Goal: Complete application form: Complete application form

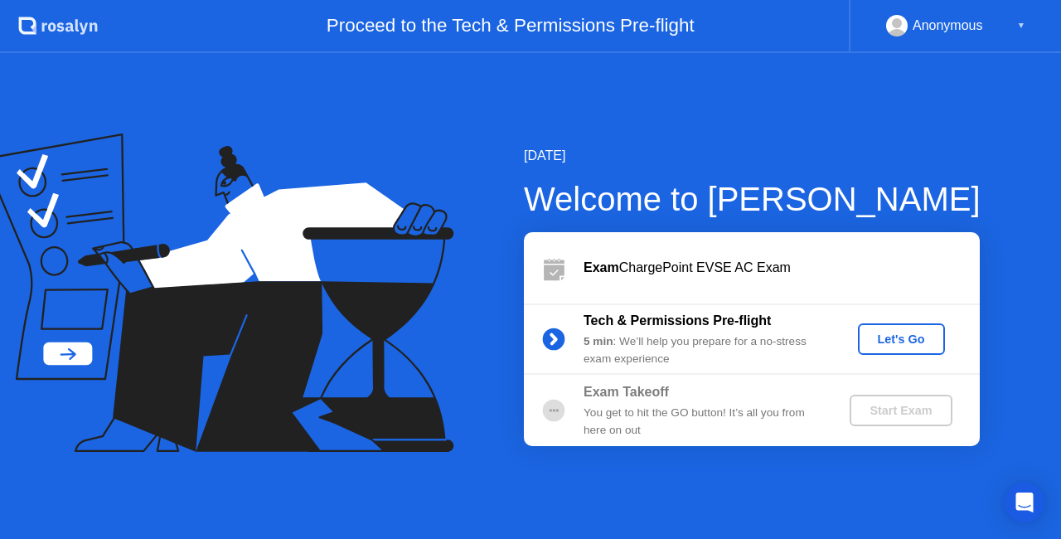
click at [905, 351] on button "Let's Go" at bounding box center [901, 338] width 87 height 31
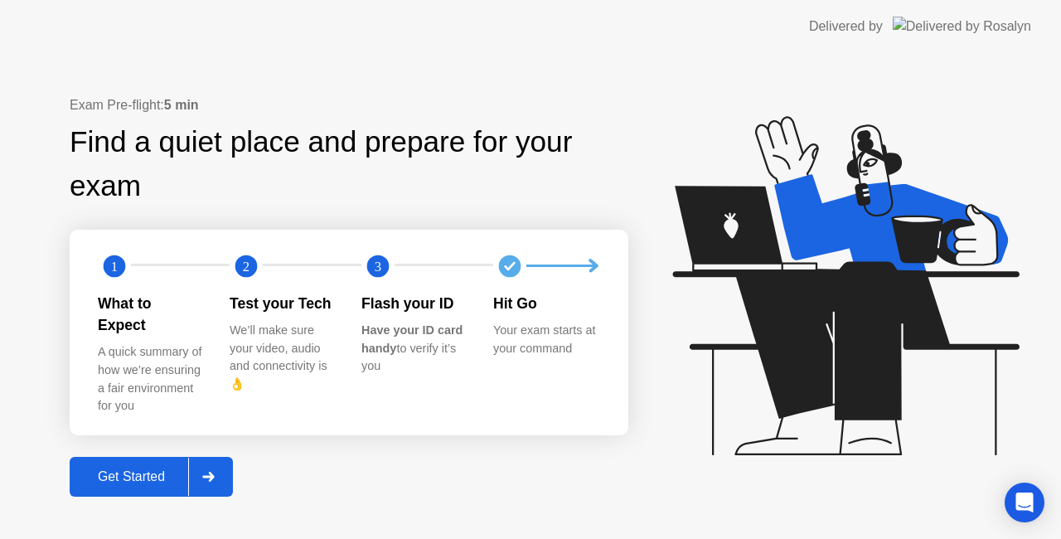
click at [103, 469] on div "Get Started" at bounding box center [132, 476] width 114 height 15
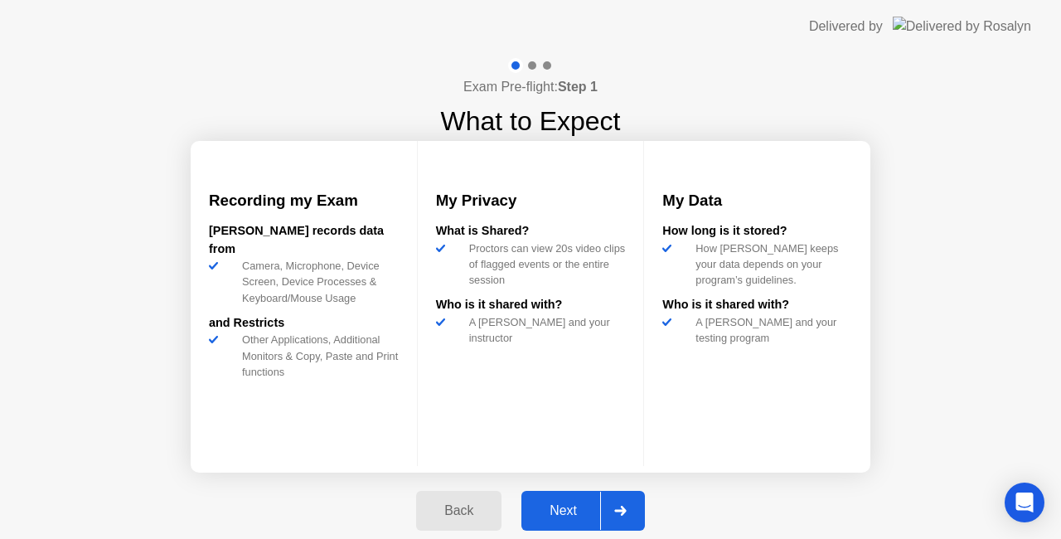
click at [542, 506] on div "Next" at bounding box center [563, 510] width 74 height 15
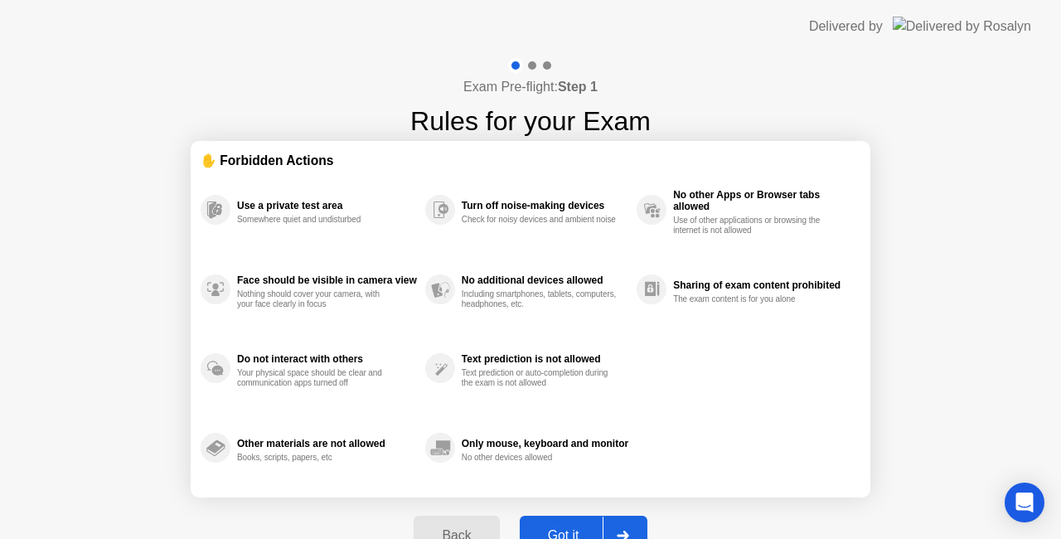
click at [546, 520] on button "Got it" at bounding box center [584, 536] width 128 height 40
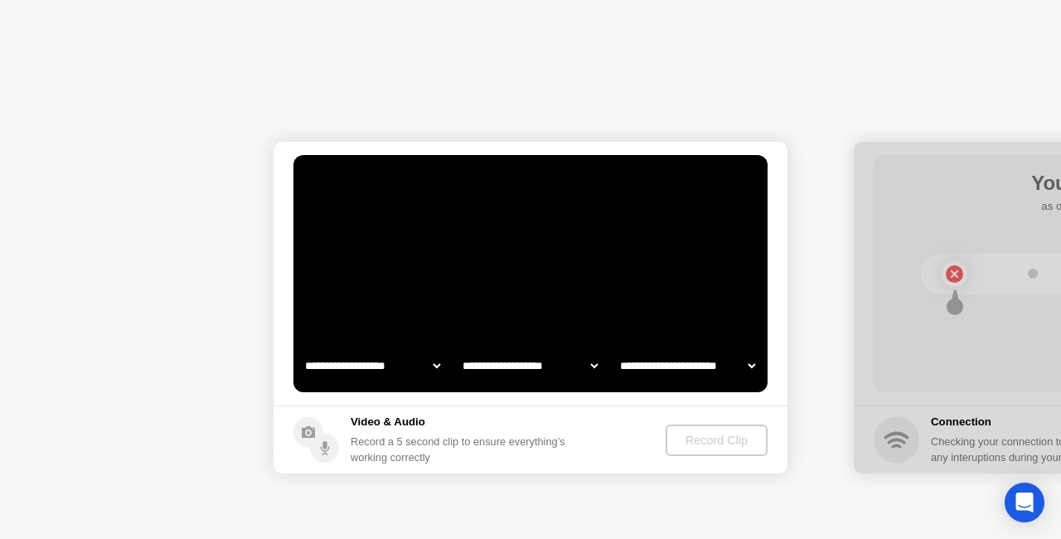
select select "**********"
select select "*******"
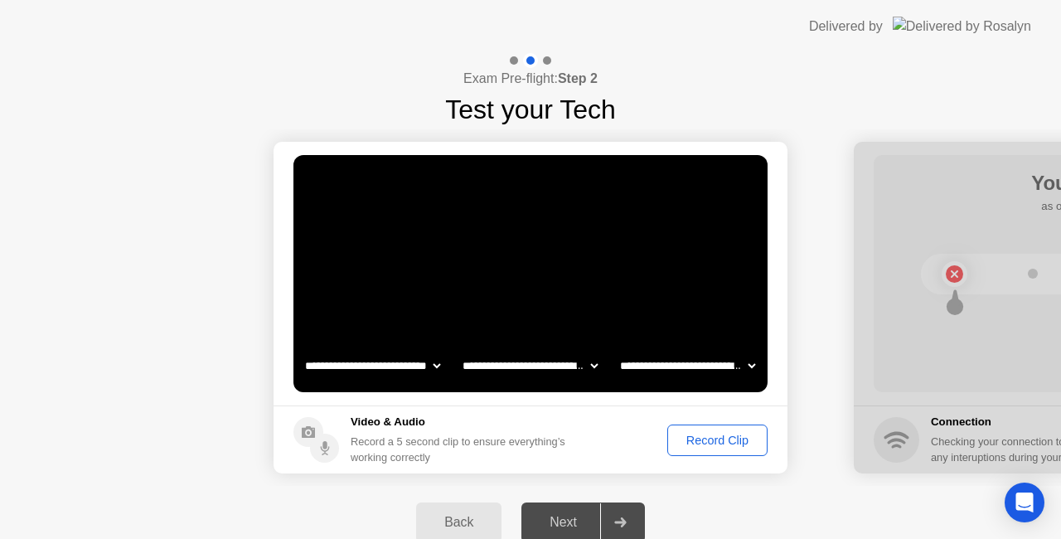
click at [696, 433] on div "Record Clip" at bounding box center [717, 439] width 89 height 13
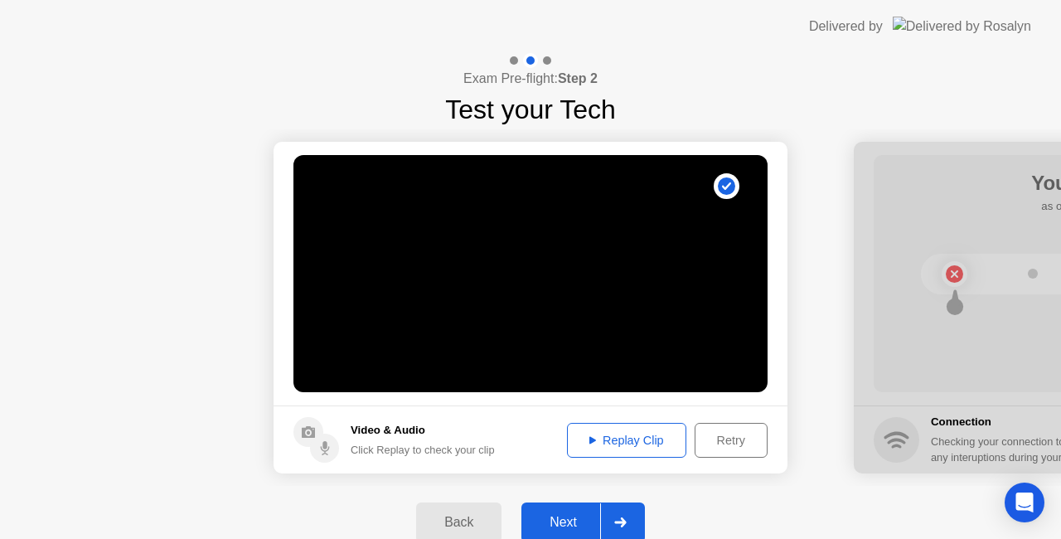
click at [598, 433] on div "Replay Clip" at bounding box center [627, 439] width 108 height 13
click at [559, 516] on div "Next" at bounding box center [563, 522] width 74 height 15
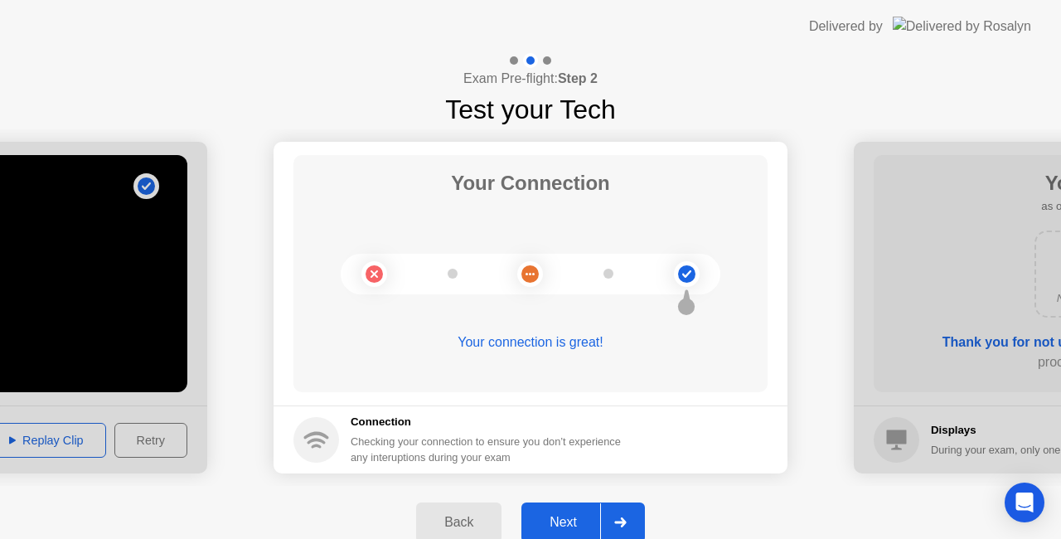
click at [543, 522] on div "Next" at bounding box center [563, 522] width 74 height 15
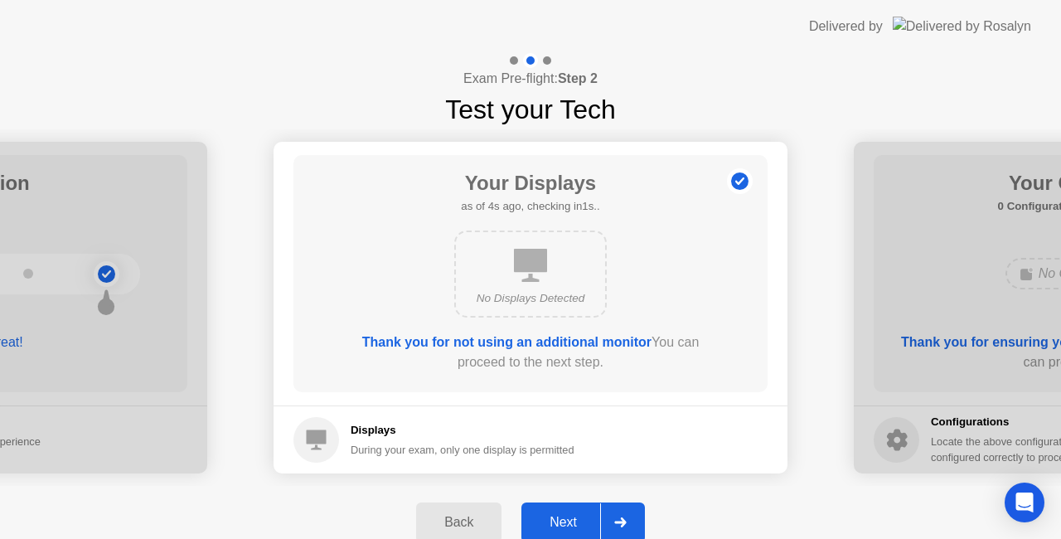
click at [543, 522] on div "Next" at bounding box center [563, 522] width 74 height 15
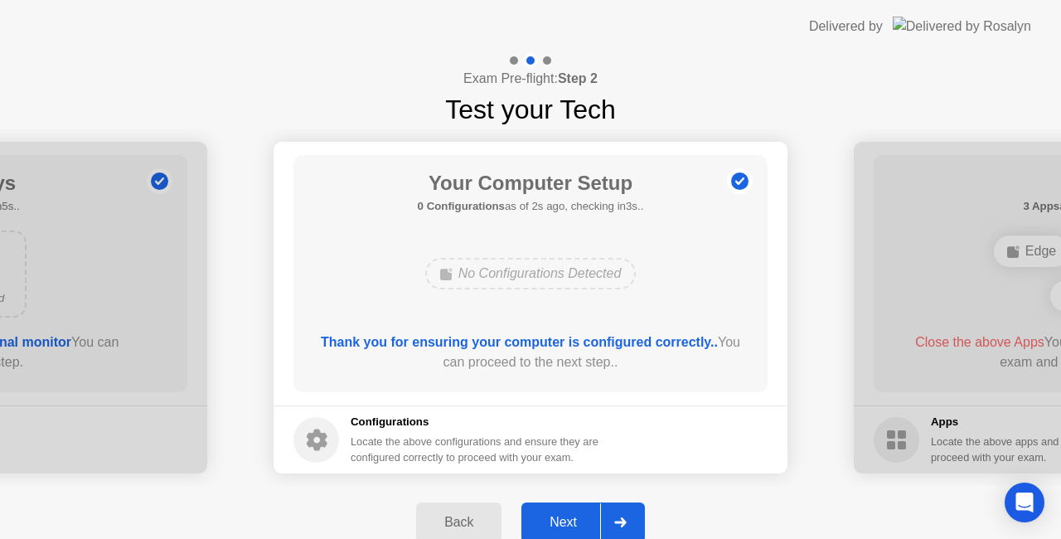
click at [543, 522] on div "Next" at bounding box center [563, 522] width 74 height 15
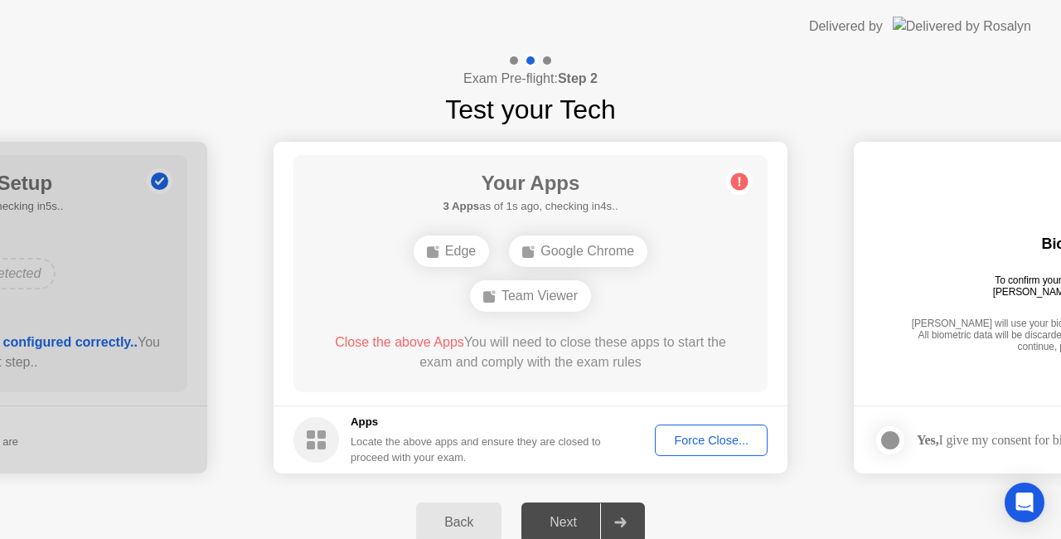
click at [691, 433] on div "Force Close..." at bounding box center [711, 439] width 101 height 13
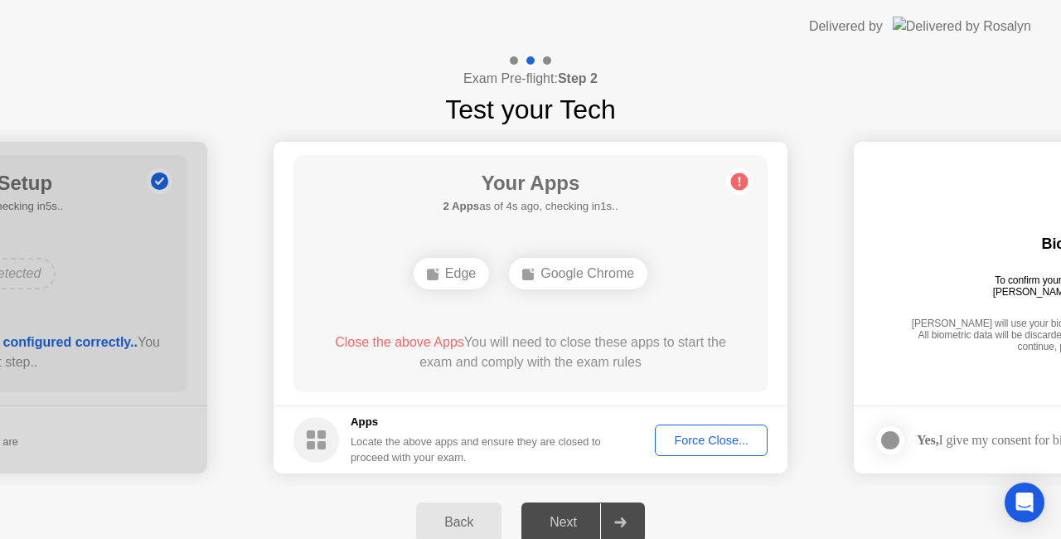
click at [584, 339] on div "Close the above Apps You will need to close these apps to start the exam and co…" at bounding box center [530, 352] width 427 height 40
click at [633, 366] on div "Close the above Apps You will need to close these apps to start the exam and co…" at bounding box center [530, 352] width 427 height 40
click at [692, 447] on div "Force Close..." at bounding box center [711, 439] width 101 height 13
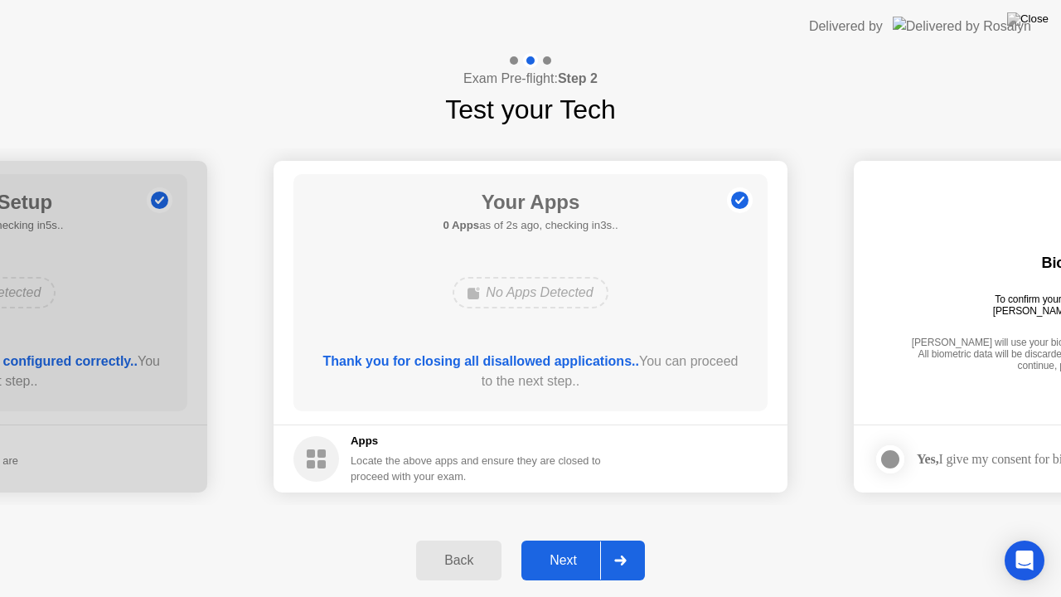
click at [575, 538] on div "Next" at bounding box center [563, 560] width 74 height 15
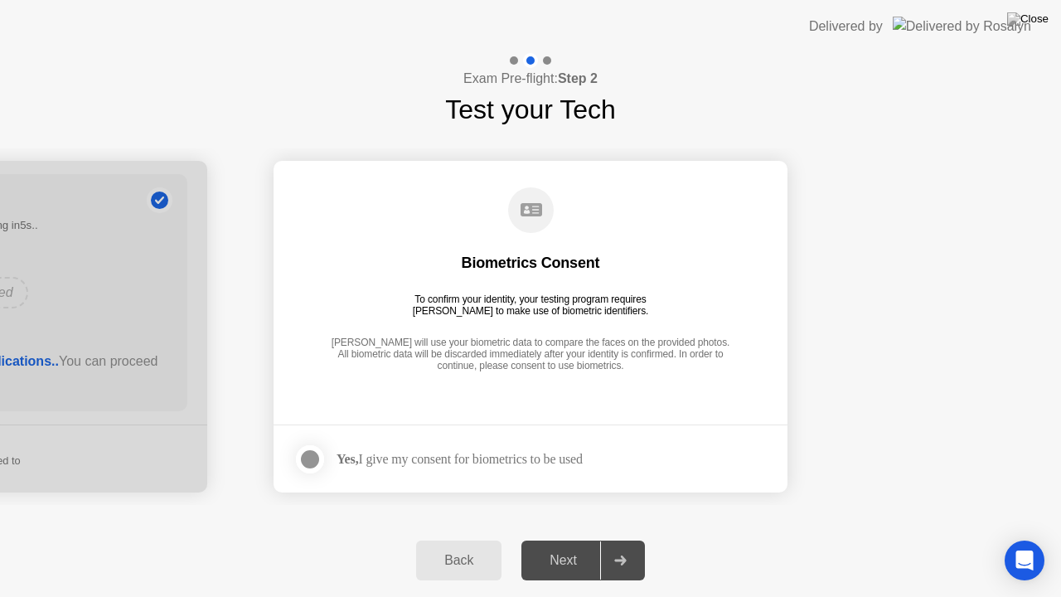
click at [304, 458] on div at bounding box center [310, 459] width 20 height 20
click at [558, 538] on div "Next" at bounding box center [563, 560] width 74 height 15
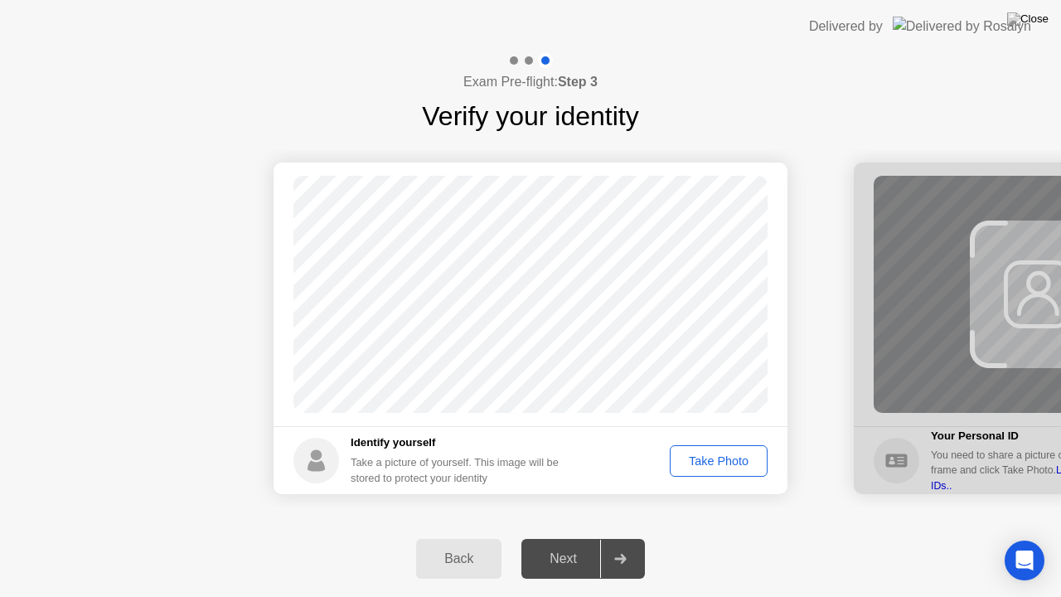
click at [709, 459] on div "Take Photo" at bounding box center [719, 460] width 86 height 13
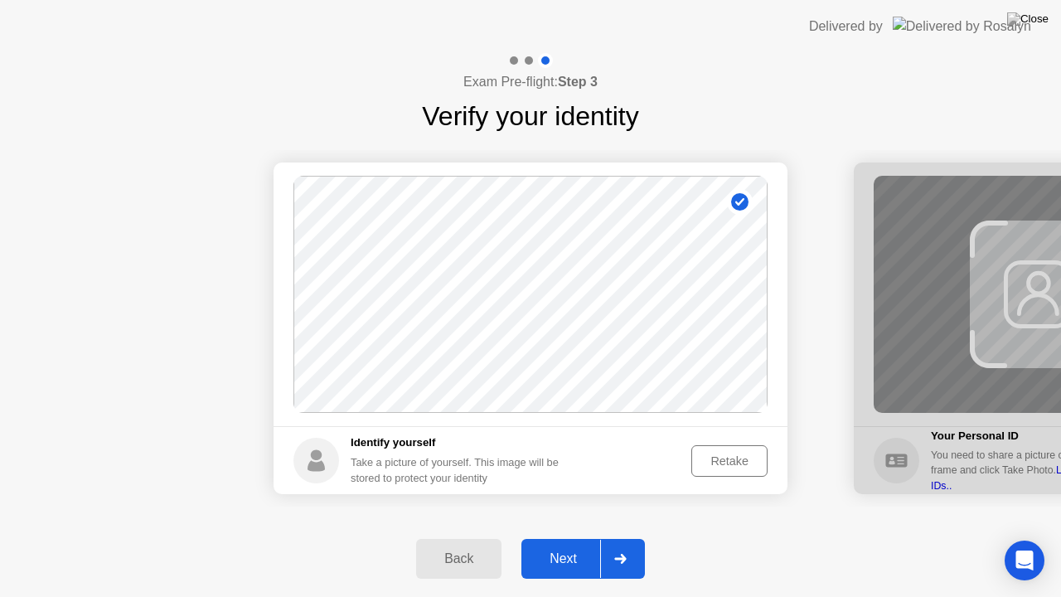
click at [563, 538] on div "Next" at bounding box center [563, 558] width 74 height 15
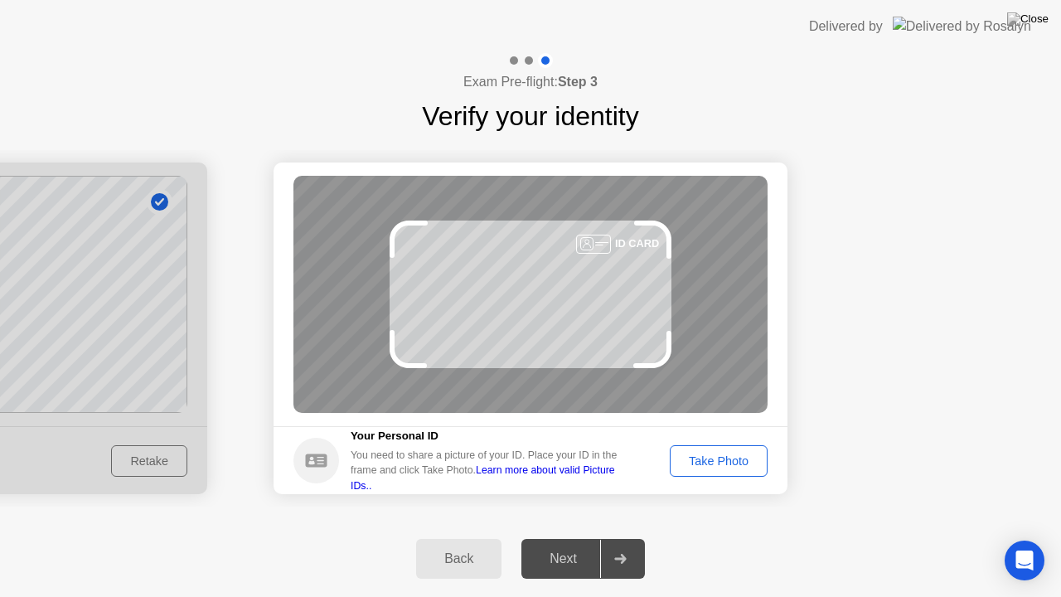
click at [713, 458] on div "Take Photo" at bounding box center [719, 460] width 86 height 13
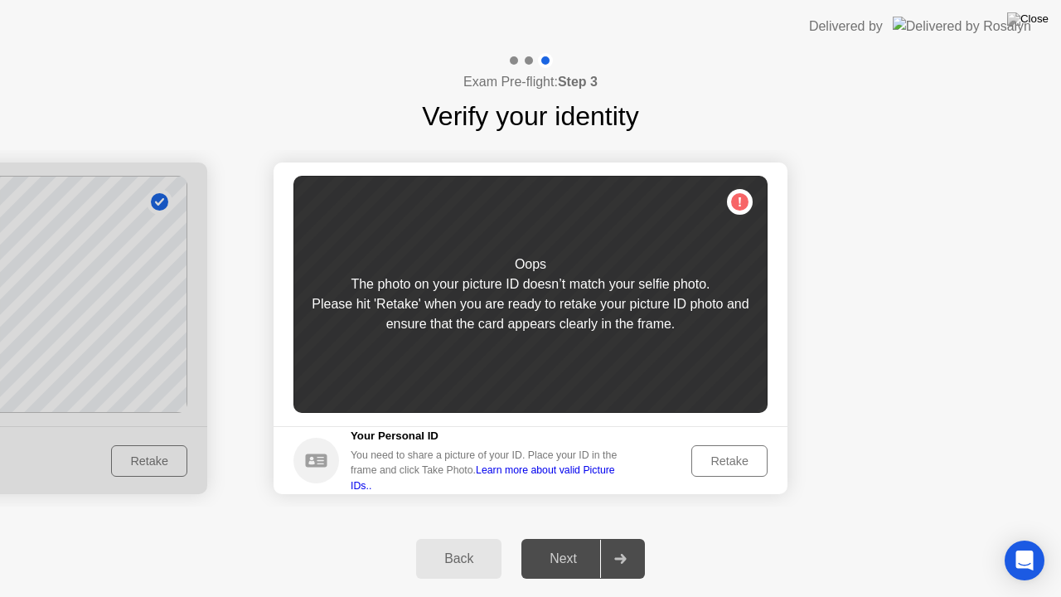
click at [719, 464] on div "Retake" at bounding box center [729, 460] width 65 height 13
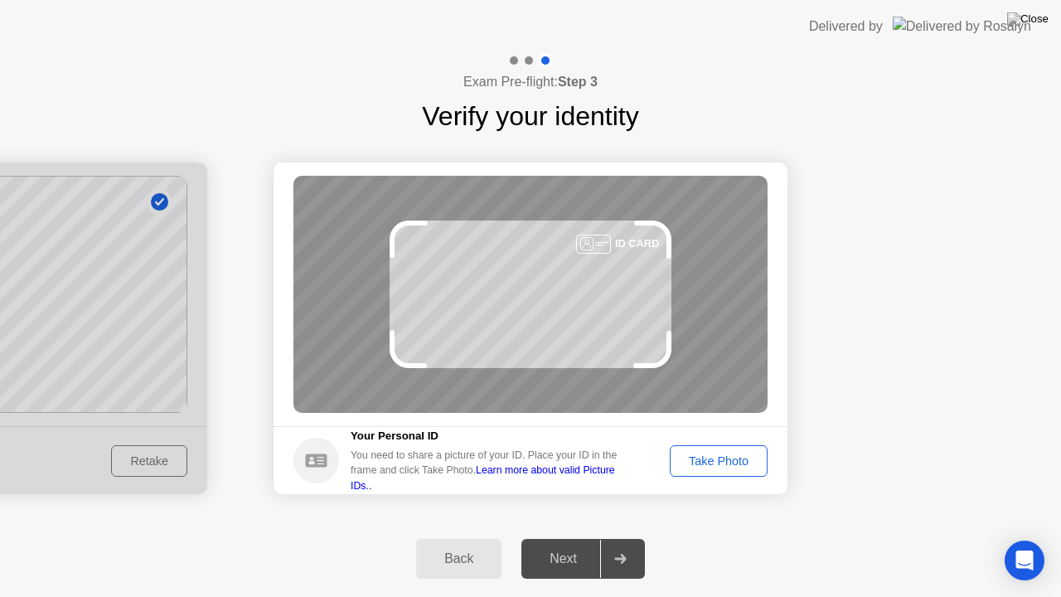
click at [719, 464] on div "Take Photo" at bounding box center [719, 460] width 86 height 13
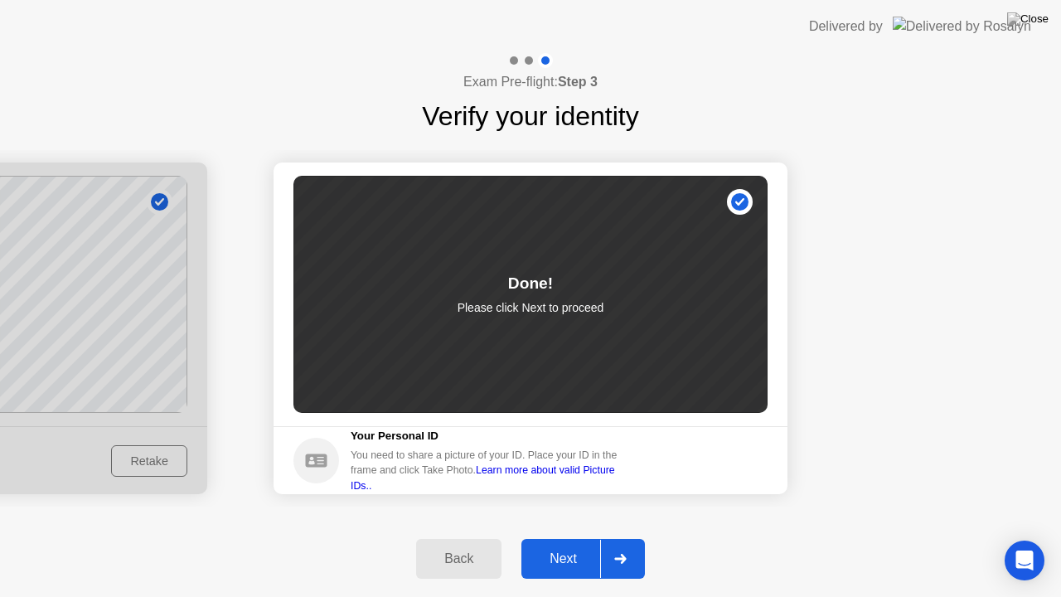
click at [575, 538] on div "Next" at bounding box center [563, 558] width 74 height 15
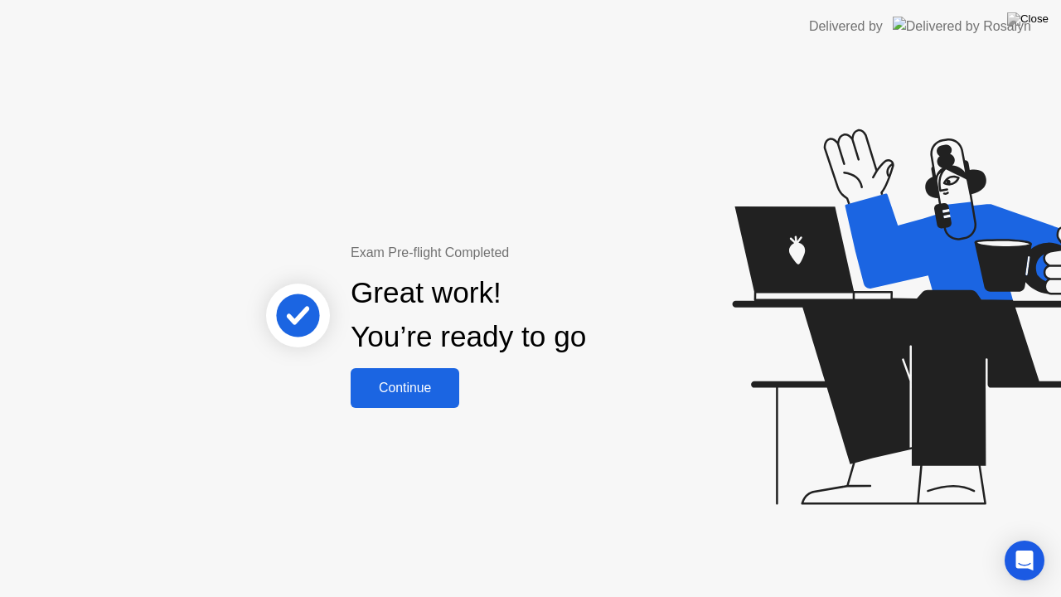
click at [388, 375] on button "Continue" at bounding box center [405, 388] width 109 height 40
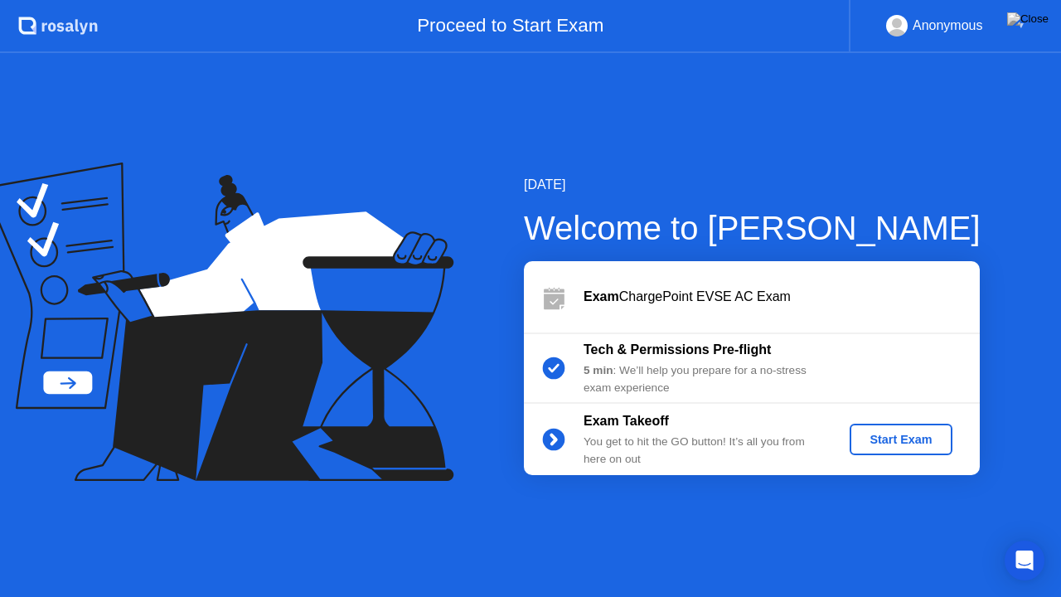
click at [884, 446] on div "Start Exam" at bounding box center [900, 439] width 89 height 13
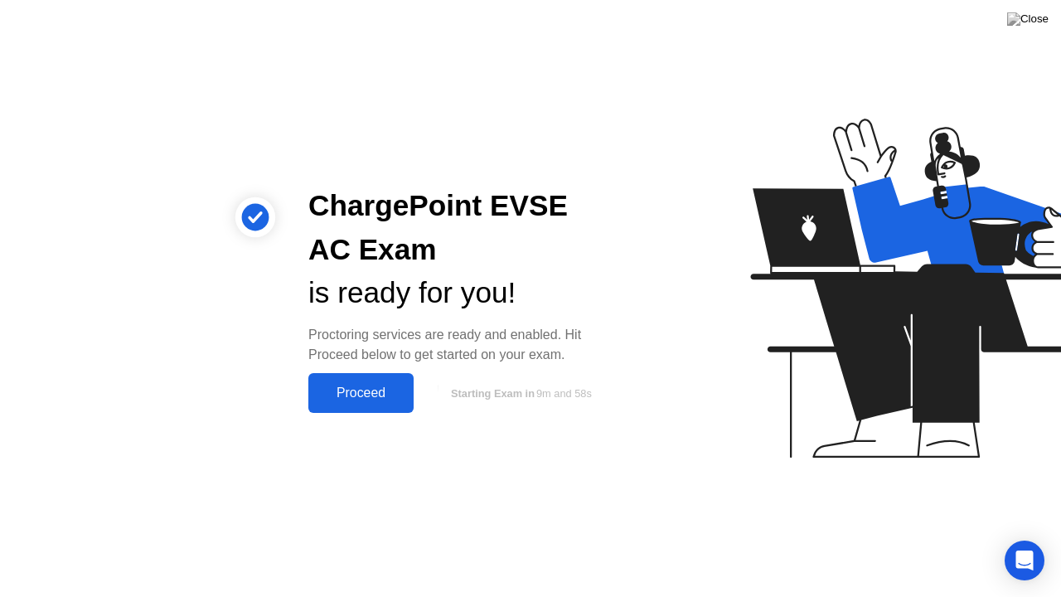
click at [342, 388] on div "Proceed" at bounding box center [360, 392] width 95 height 15
